Goal: Task Accomplishment & Management: Complete application form

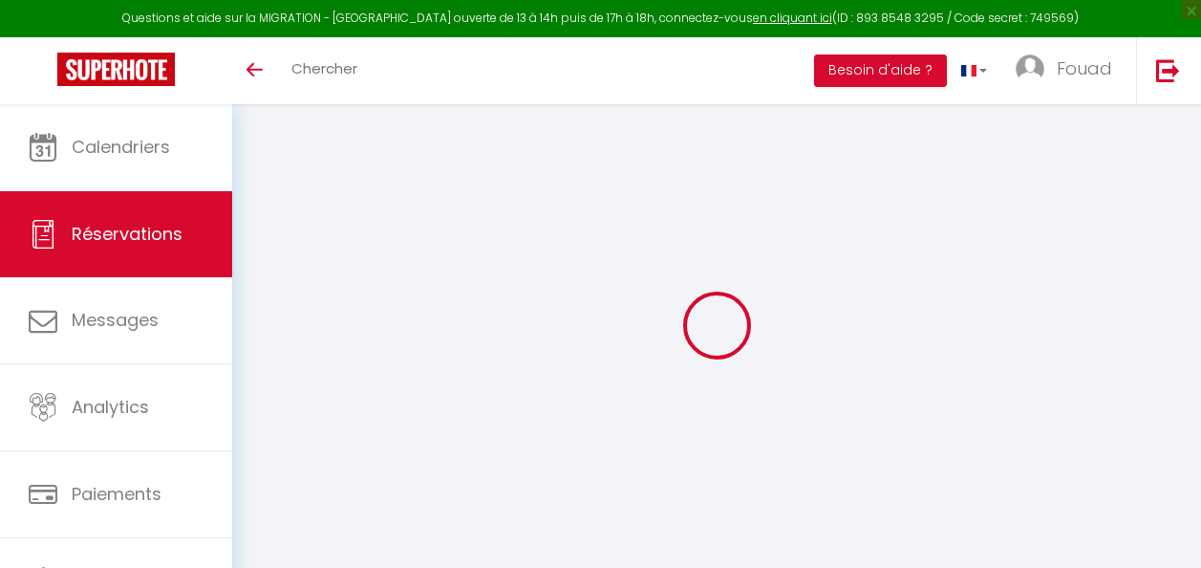
select select
select select "55899"
select select "1"
select index
select select
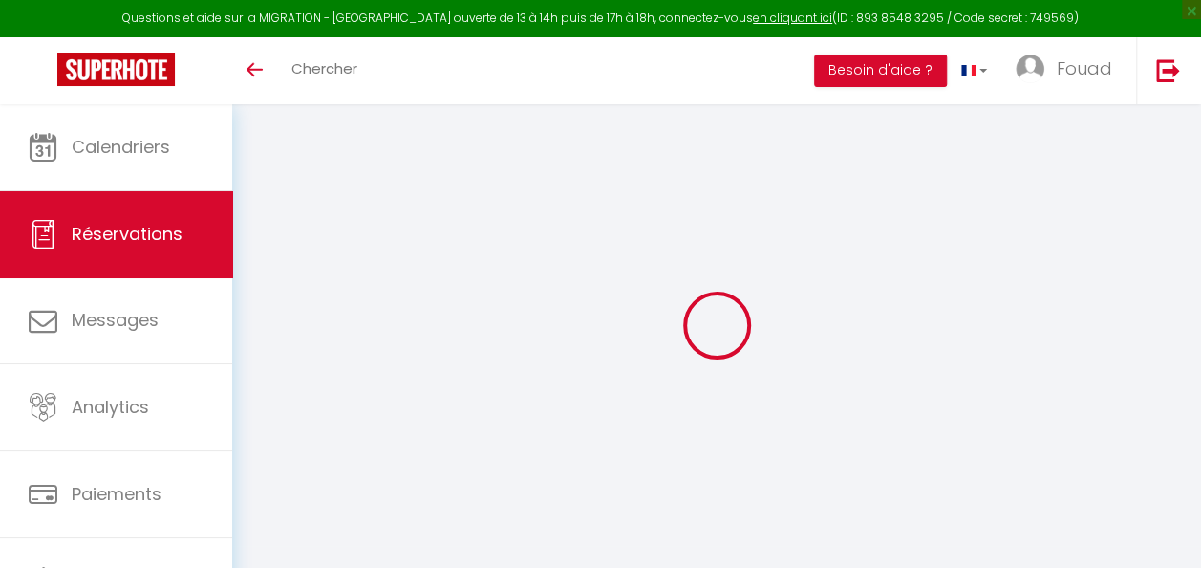
select select
checkbox input "false"
select index
select select
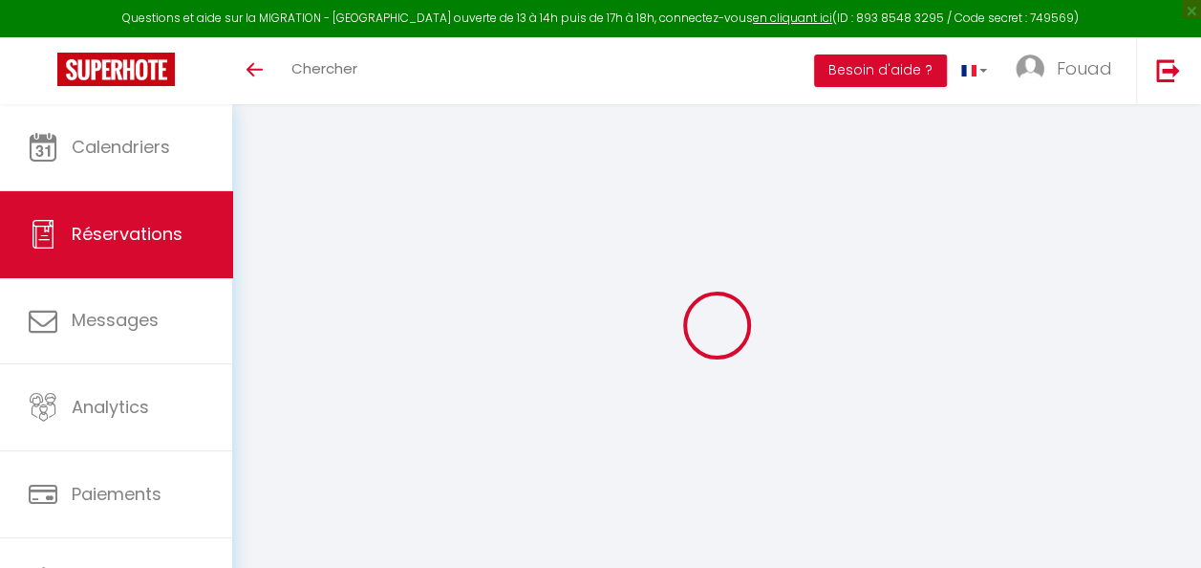
select select
checkbox input "false"
select index
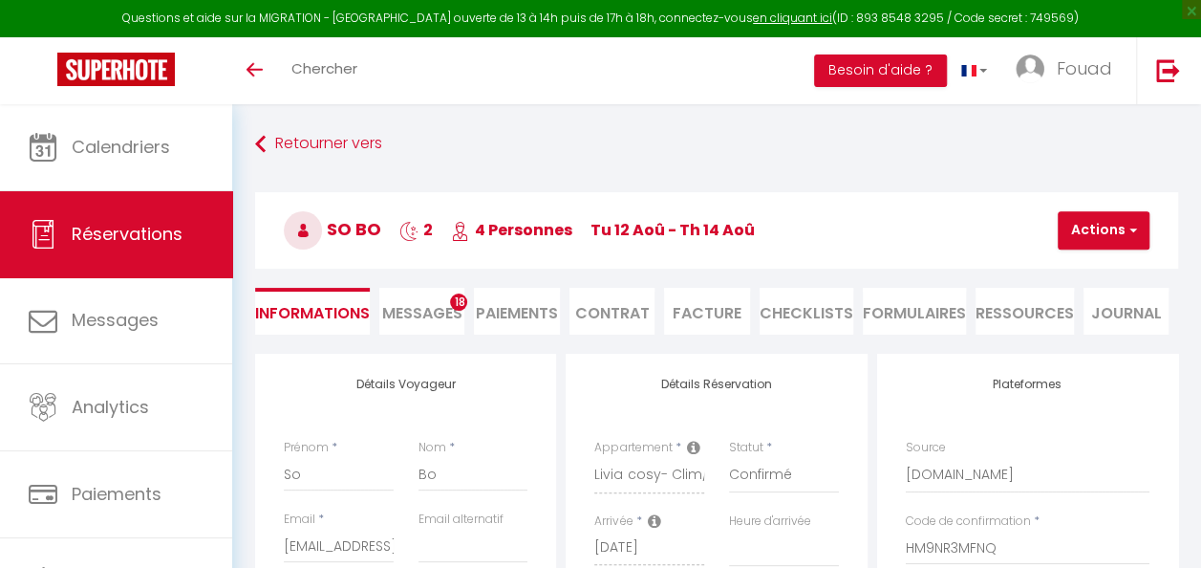
select select
type input "20"
select select
checkbox input "false"
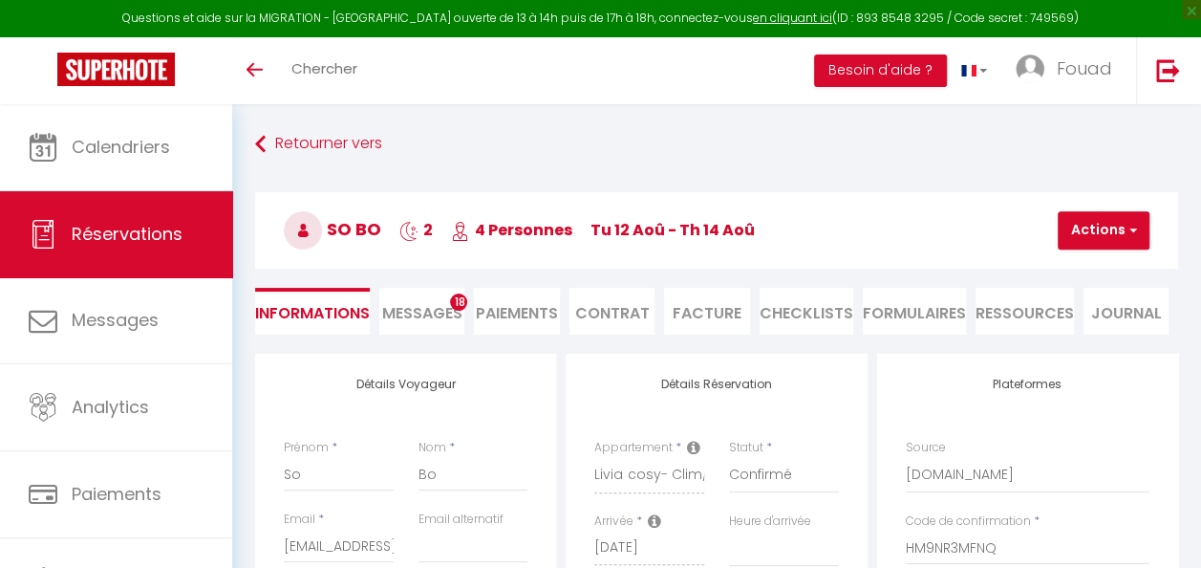
select index
select select
checkbox input "false"
select index
select select
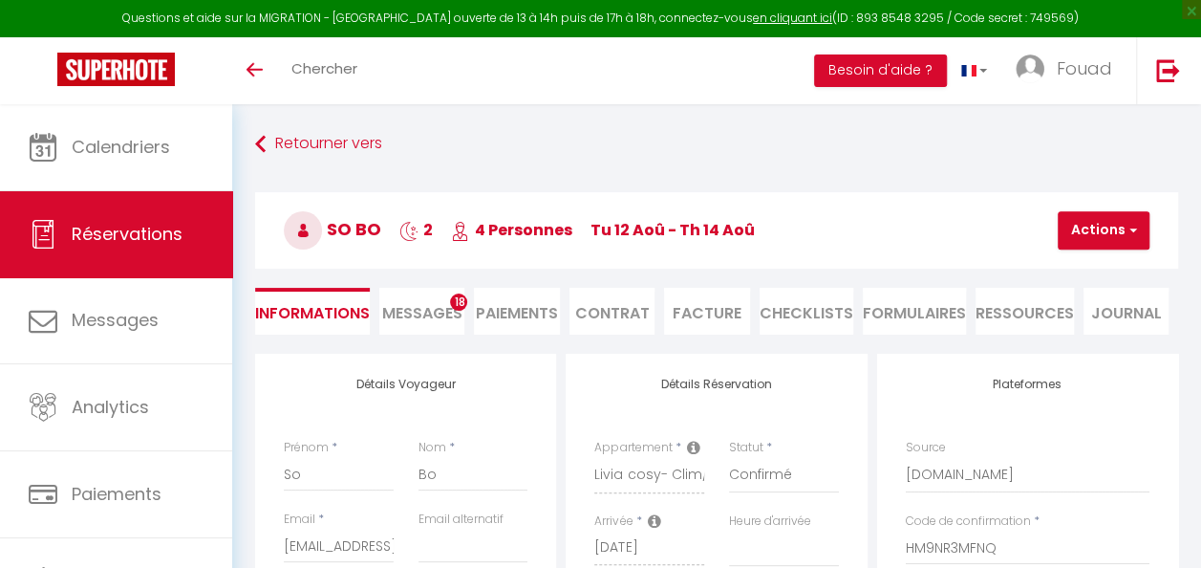
select select
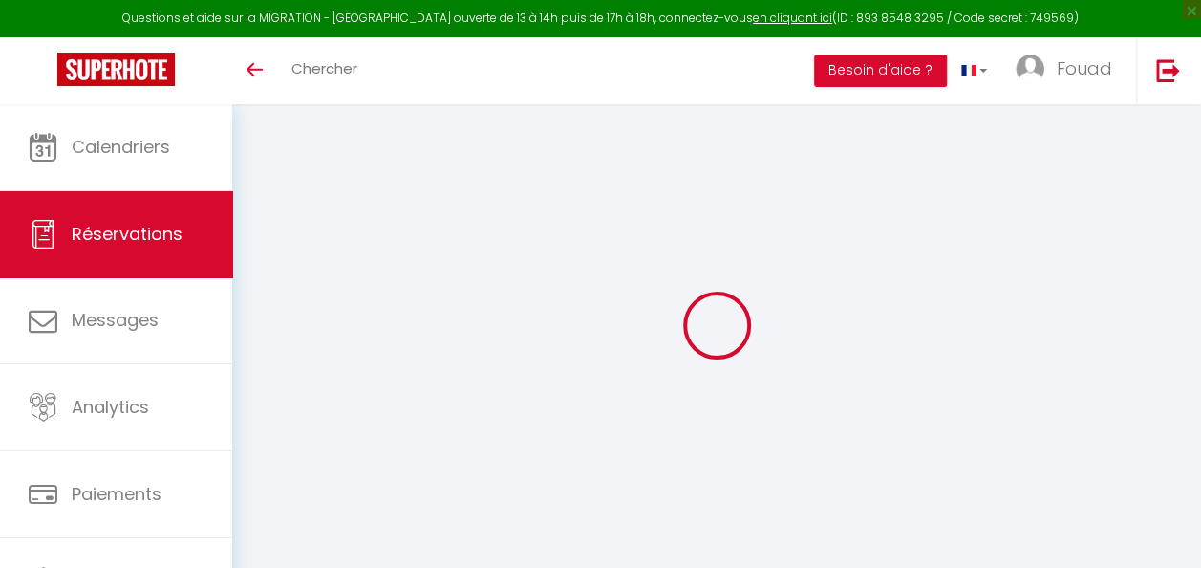
type input "Nohayla"
type input "Himou"
type input "pplfz9spzqbeosygafkem6epbfip@reply.superhote.com"
type input "+212777909104"
select select
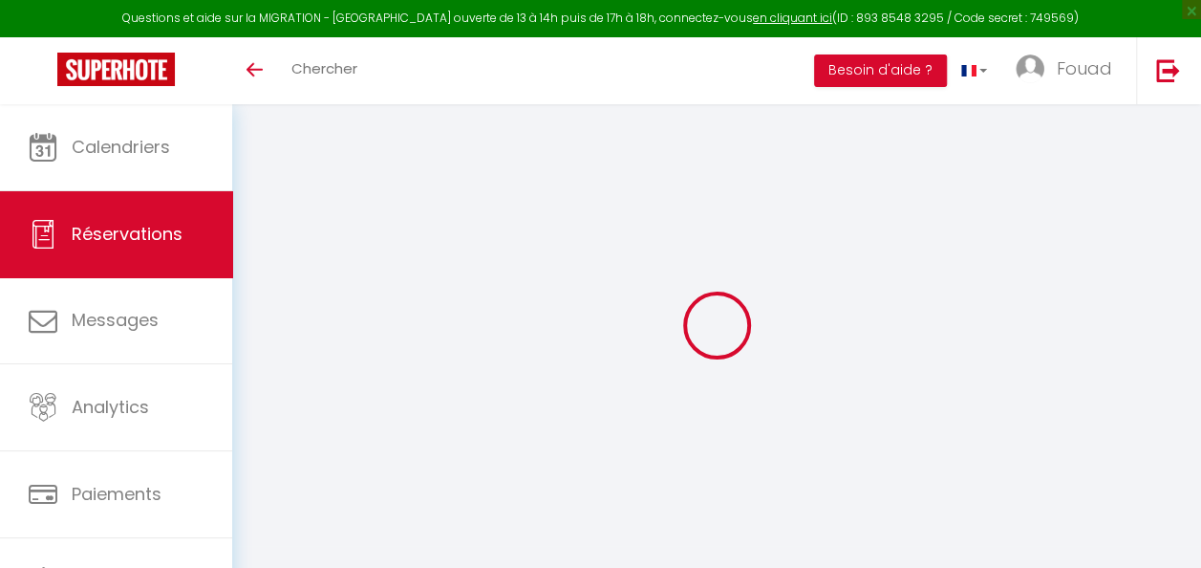
type input "6.18"
select select "55900"
select select "1"
select select
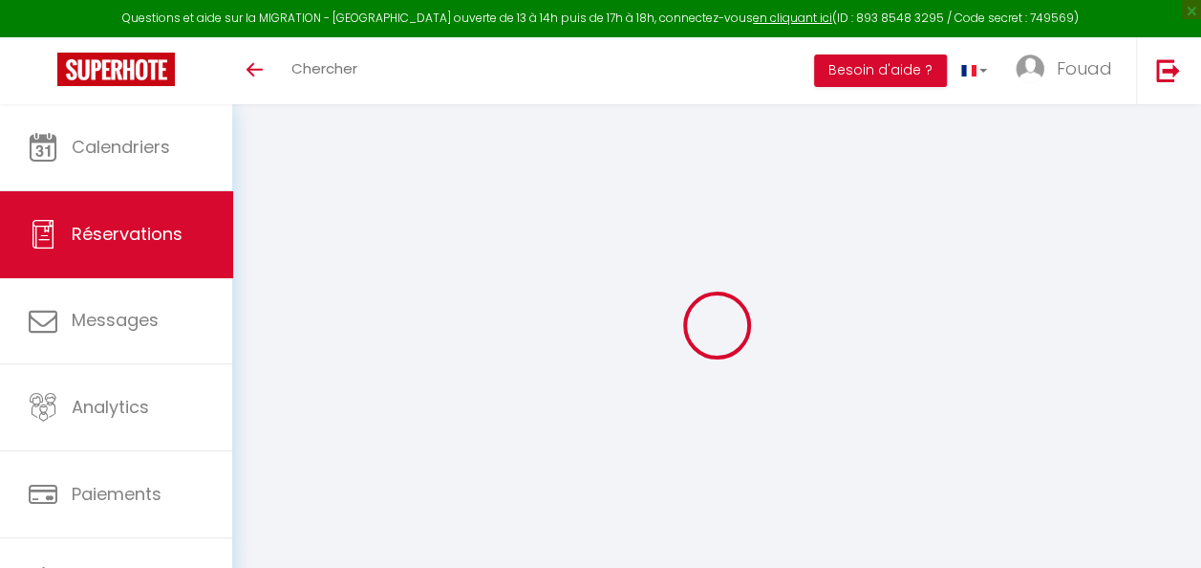
type input "1"
type input "2"
select select "12"
select select
type input "186"
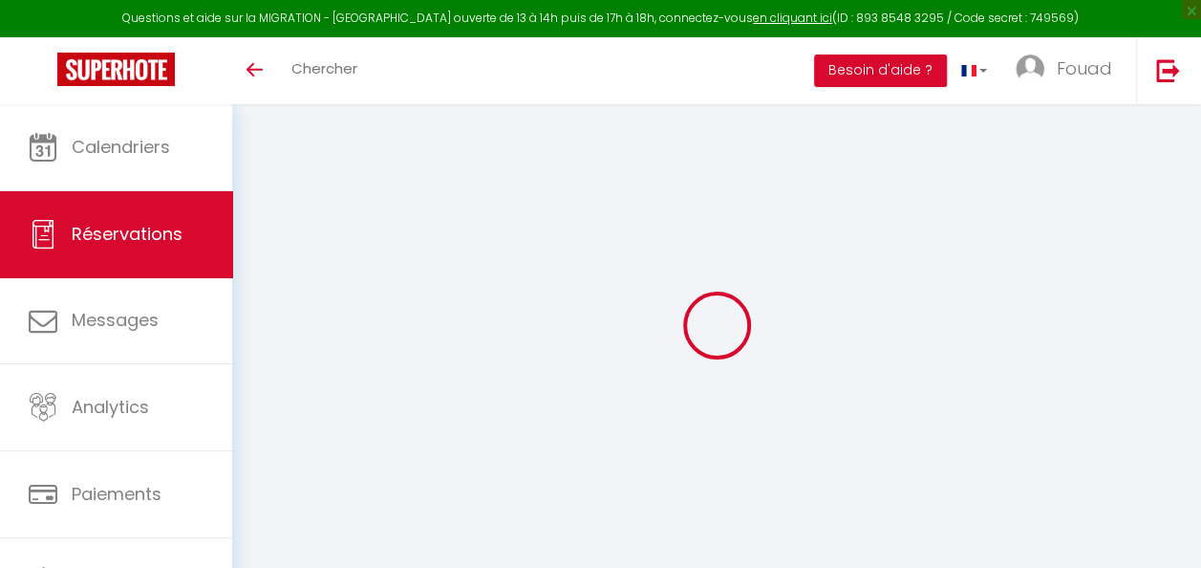
checkbox input "false"
type input "0"
select select "1"
type input "0"
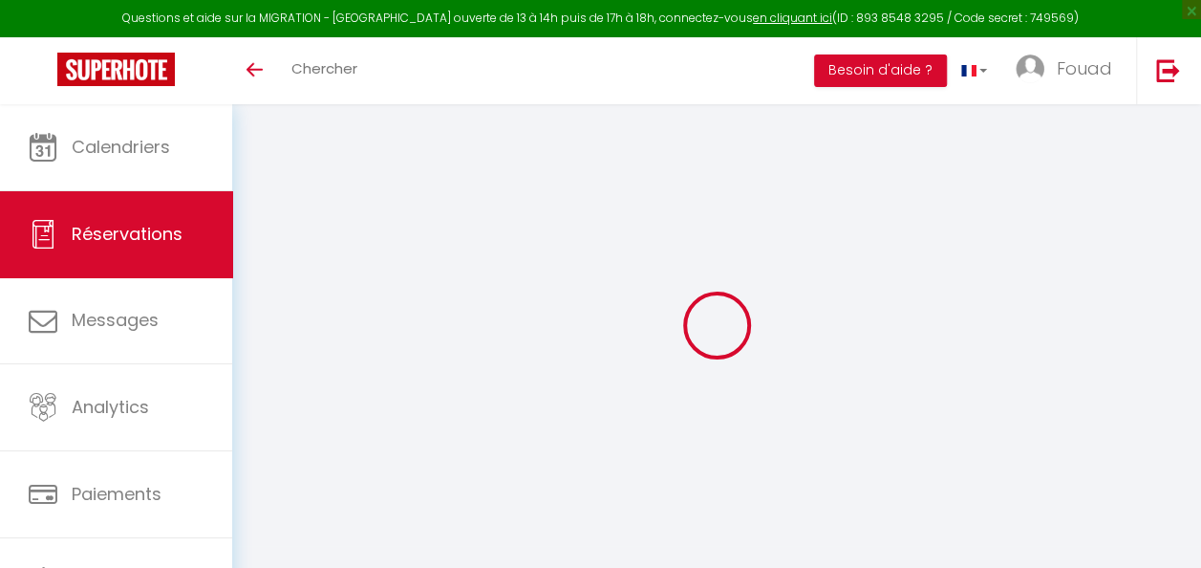
type input "0"
select select
select select "15"
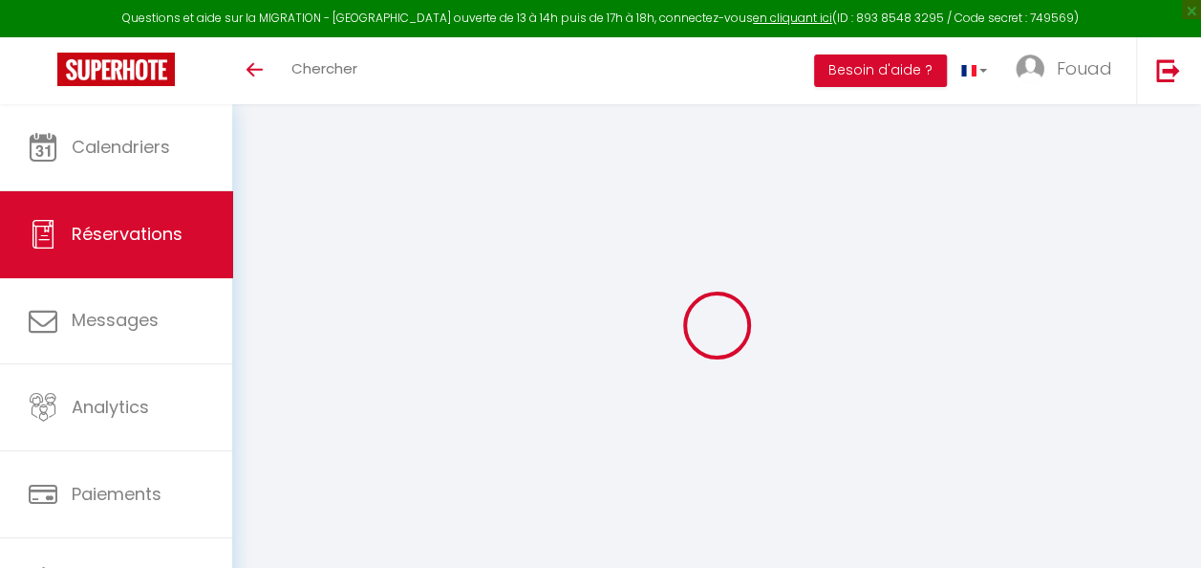
checkbox input "false"
select select
checkbox input "false"
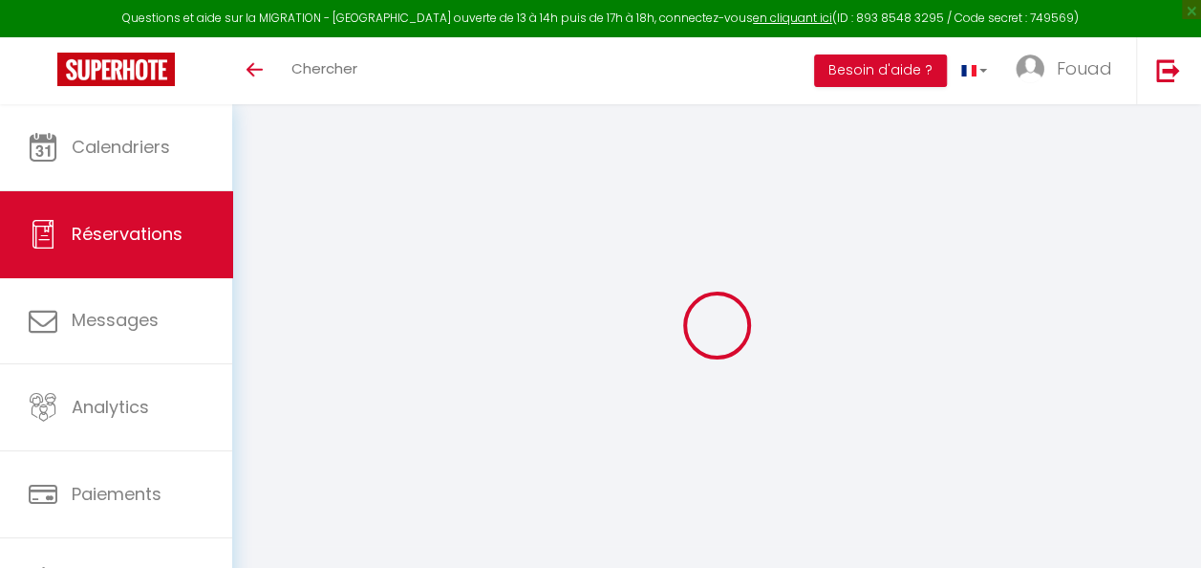
select select
checkbox input "false"
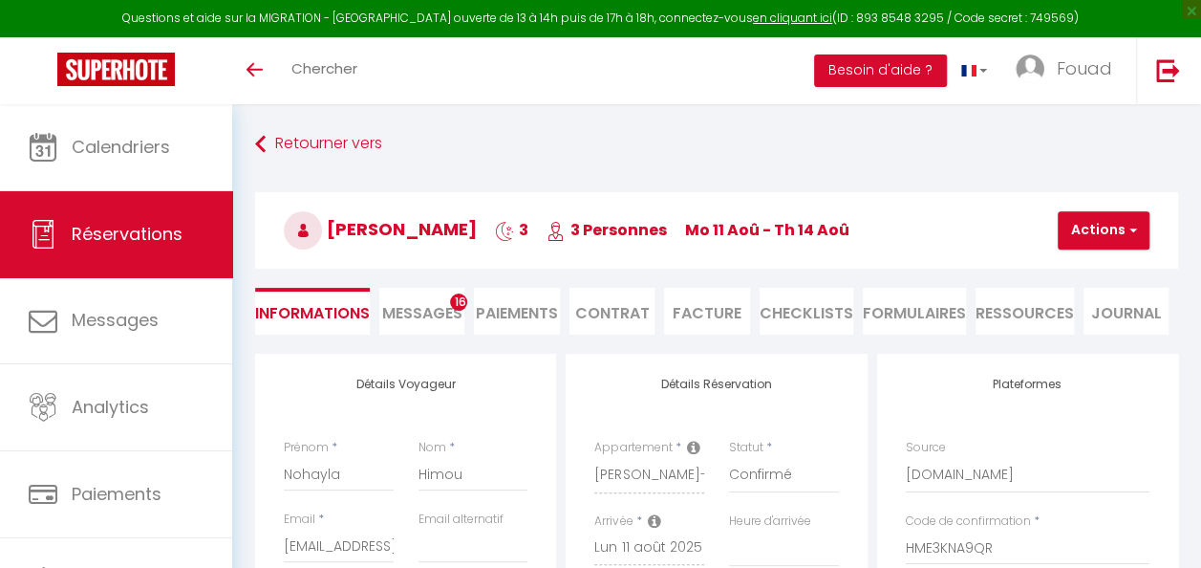
select select
type input "20"
select select
checkbox input "false"
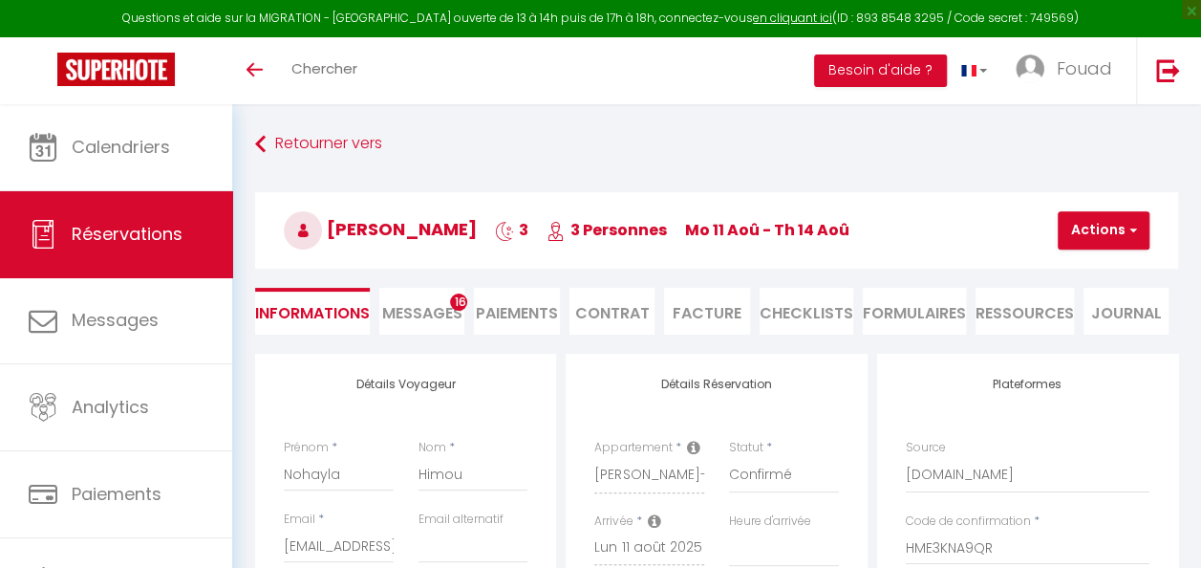
select select
checkbox input "false"
select select
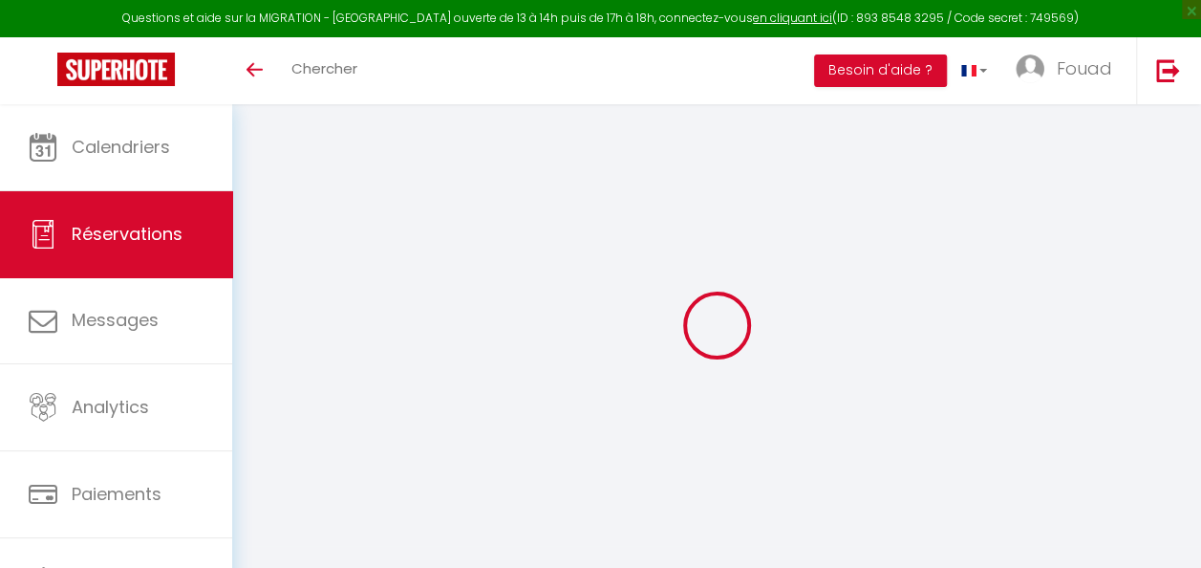
type input "Leila"
type input "Dachi"
type input "[EMAIL_ADDRESS][DOMAIN_NAME]"
type input "[PHONE_NUMBER]"
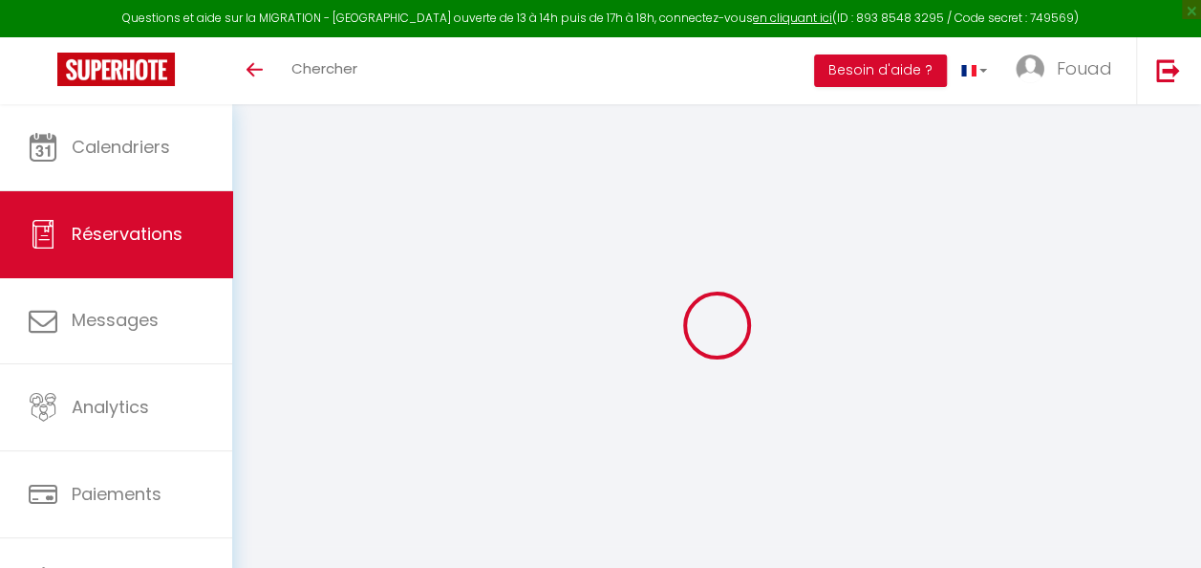
type input "[PHONE_NUMBER]"
select select
type input "4.5"
select select "55899"
select select "1"
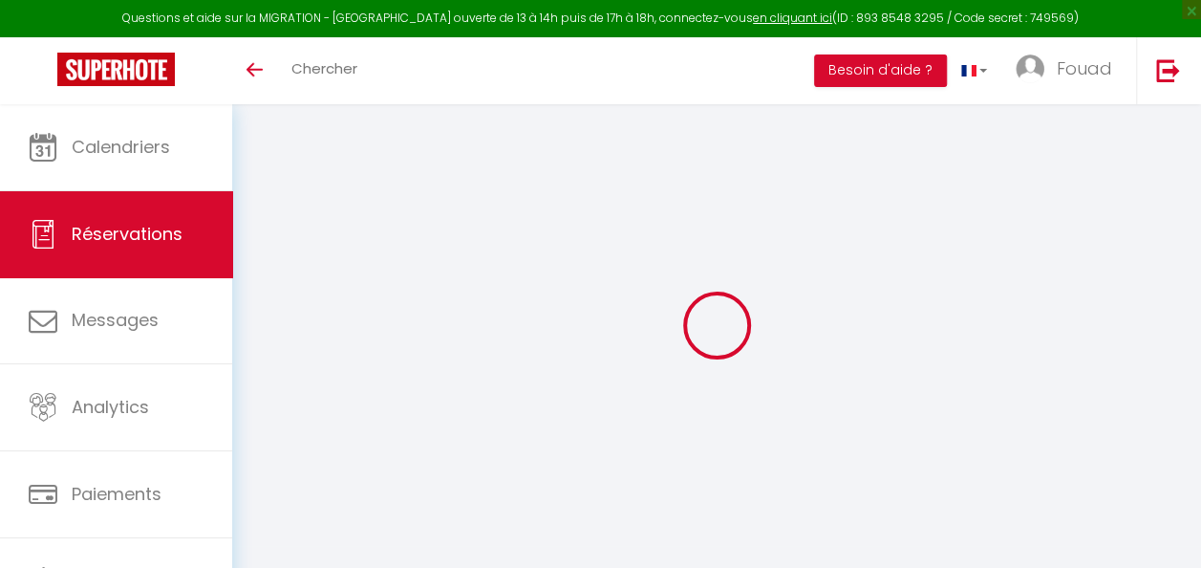
select select
type input "2"
select select "12"
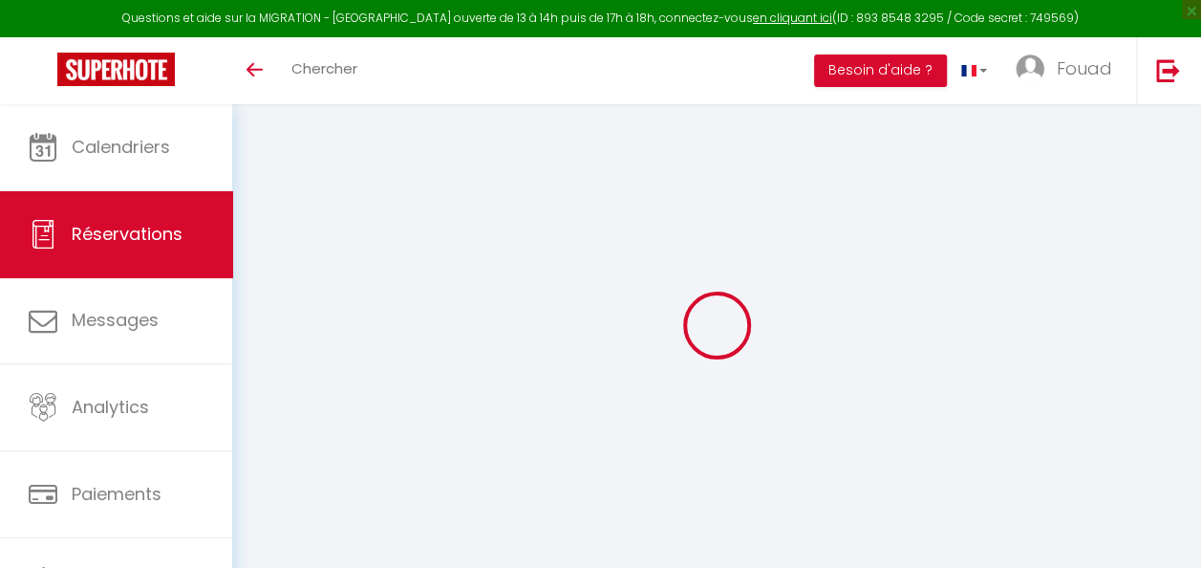
select select
type input "130"
checkbox input "false"
type input "0"
select select "1"
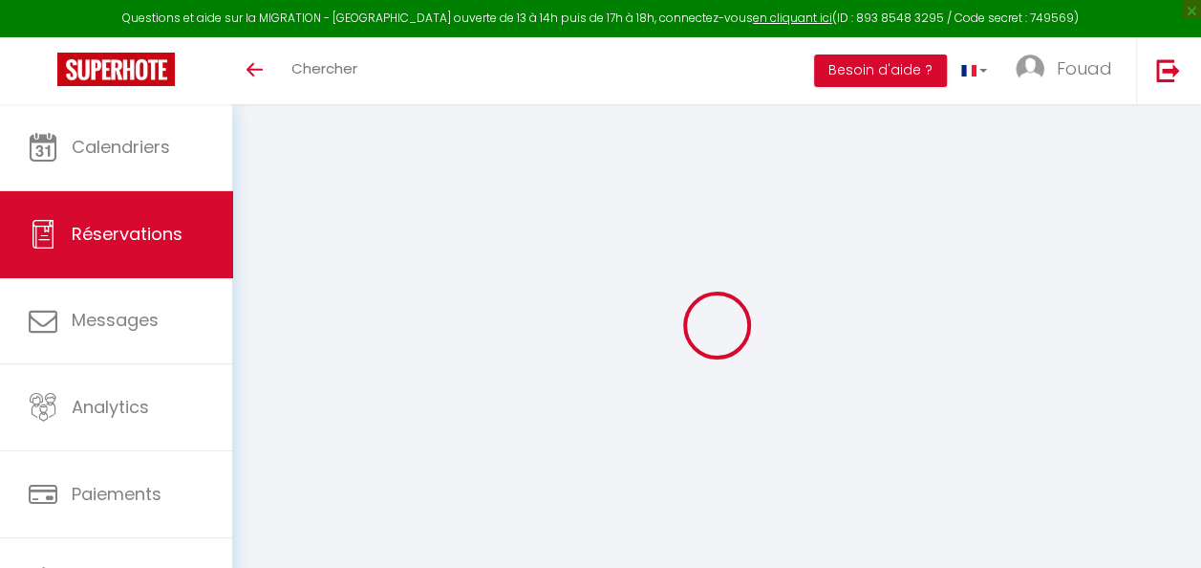
type input "0"
select select
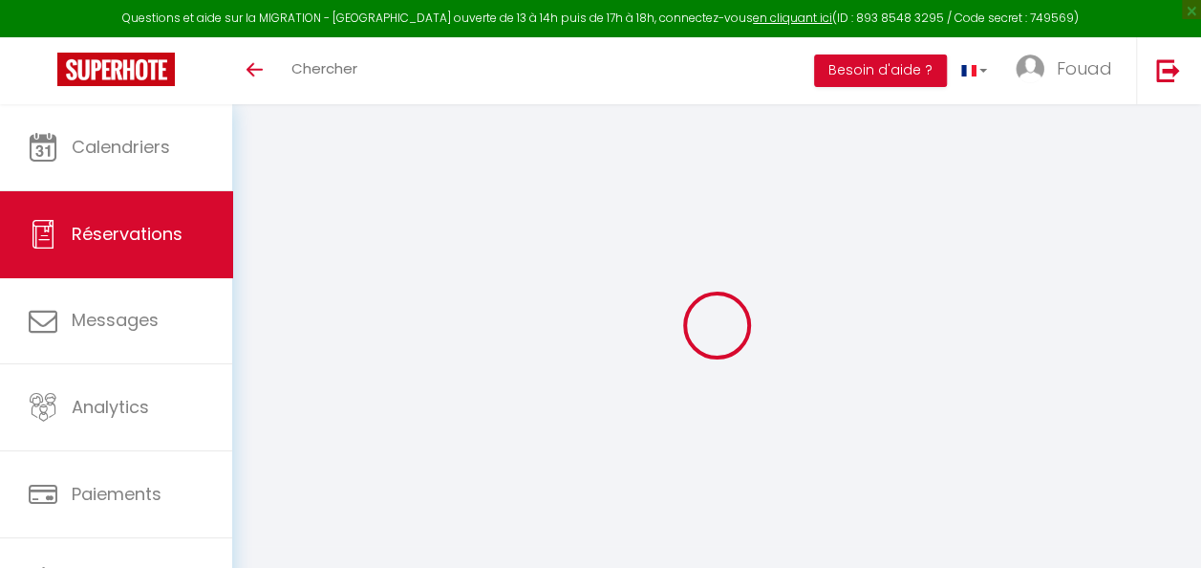
select select
select select "15"
checkbox input "false"
select index
select select
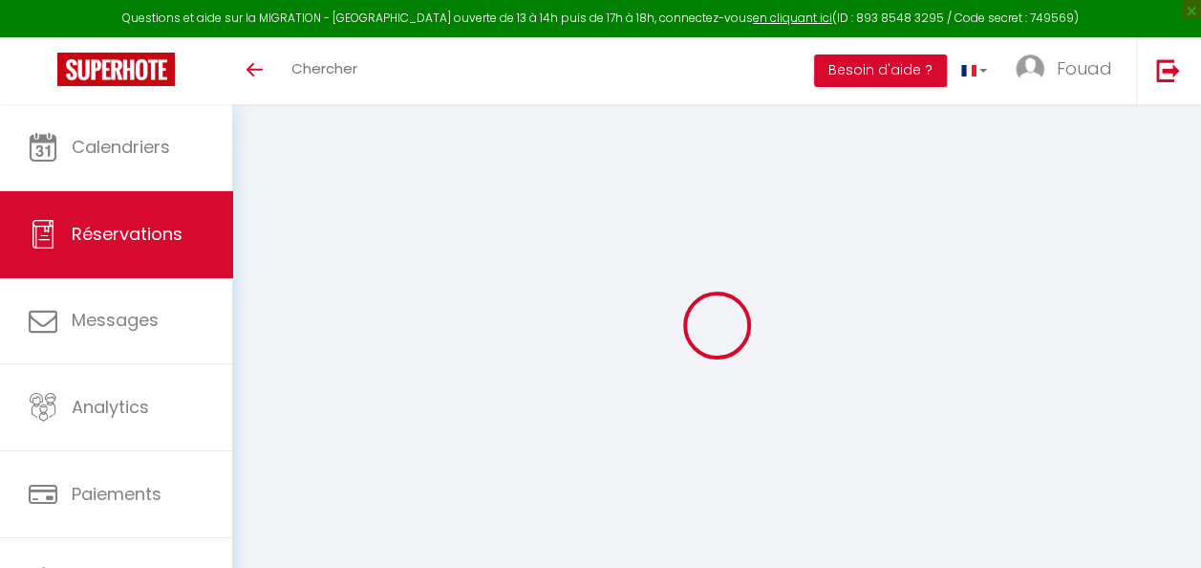
select select
checkbox input "false"
select index
select select
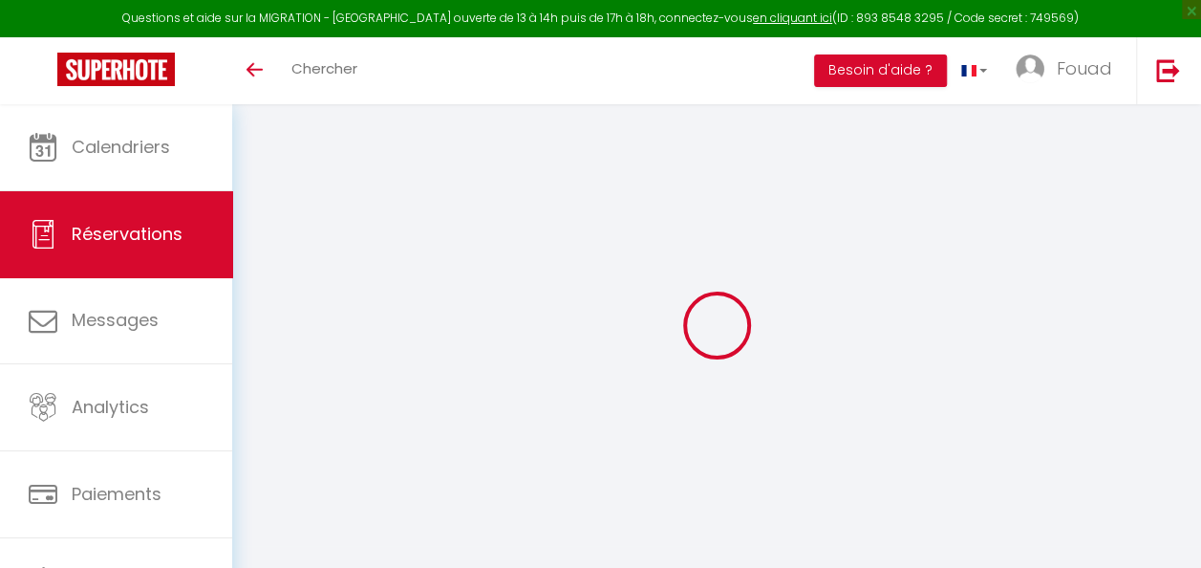
select select
checkbox input "false"
select index
type \?1 "Oui j'aurai besoin d'un lit bébé"
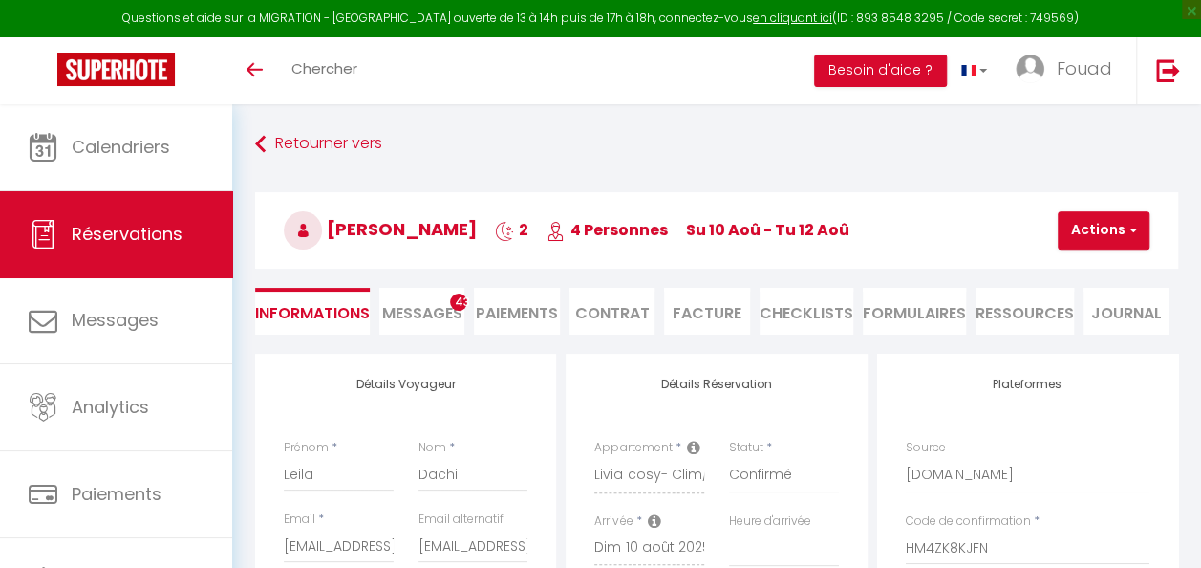
select select
type input "20"
select select
checkbox input "false"
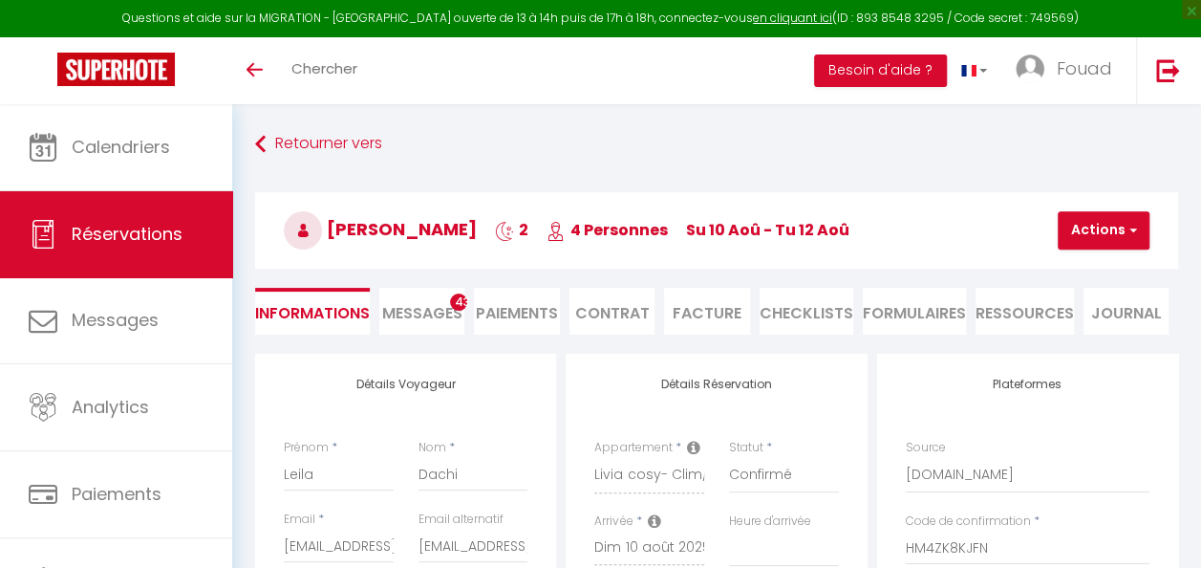
select index
select select
checkbox input "false"
select index
select select "15:00"
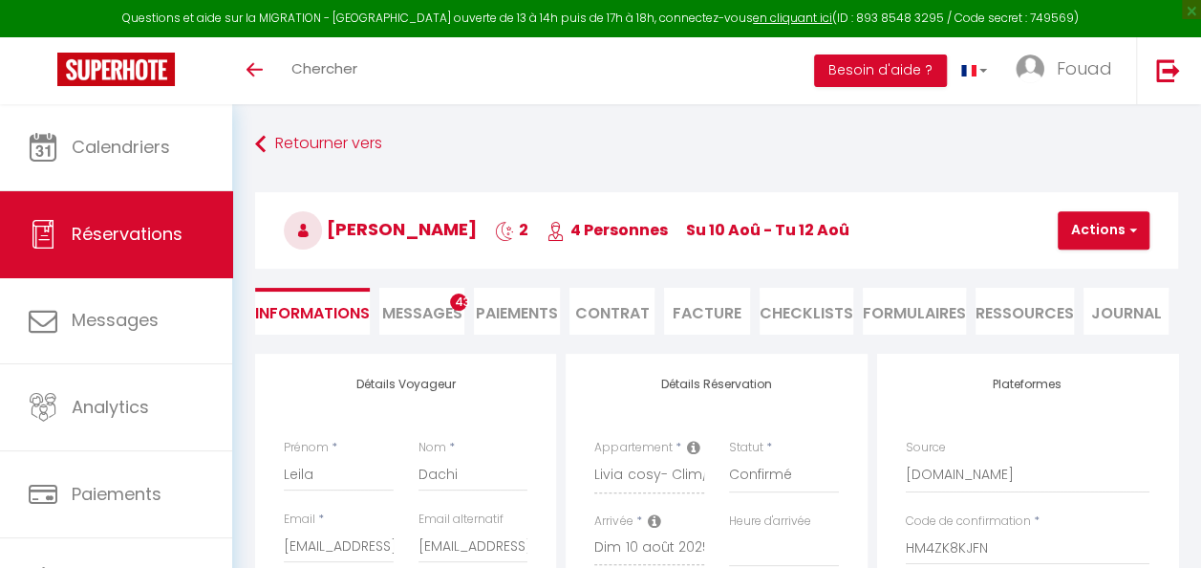
select select "10:00"
